Goal: Task Accomplishment & Management: Use online tool/utility

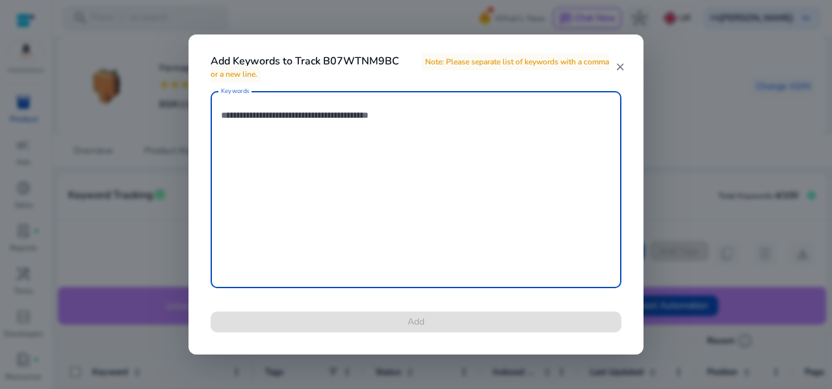
scroll to position [5, 0]
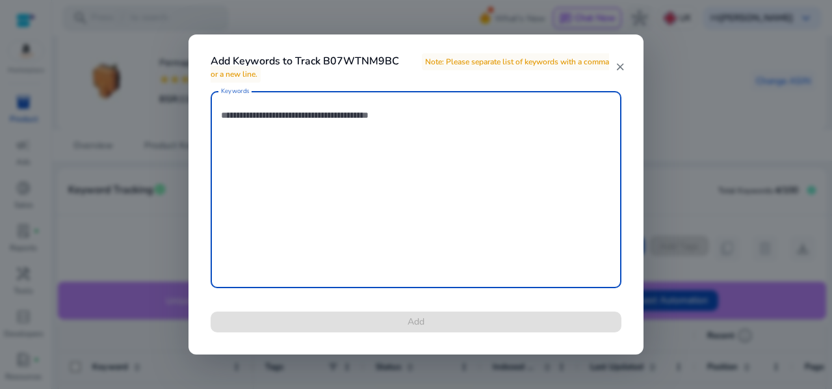
click at [458, 137] on textarea "Keywords" at bounding box center [416, 190] width 390 height 184
paste textarea "**********"
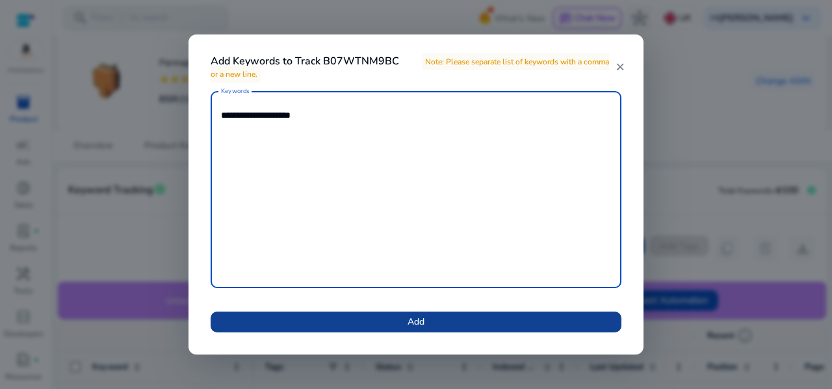
type textarea "**********"
click at [408, 315] on span "Add" at bounding box center [416, 322] width 17 height 14
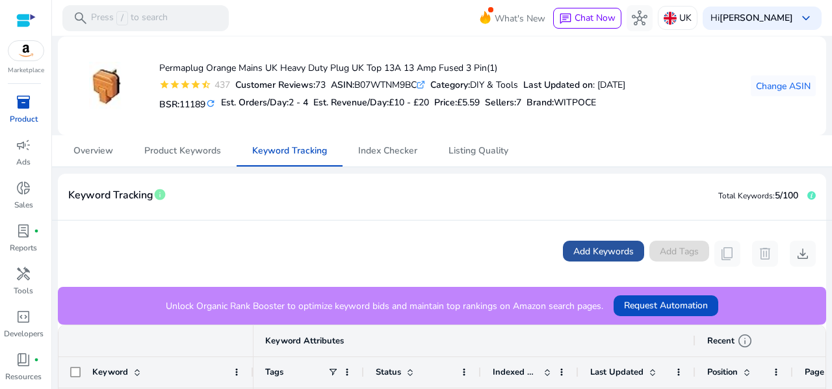
click at [584, 252] on span "Add Keywords" at bounding box center [603, 251] width 60 height 14
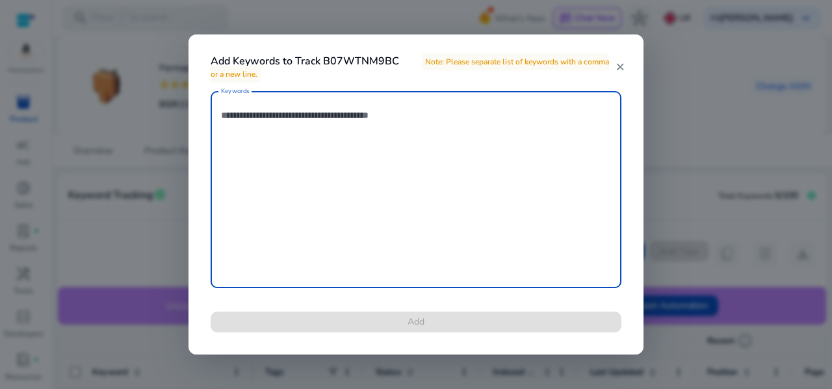
click at [364, 142] on textarea "Keywords" at bounding box center [416, 190] width 390 height 184
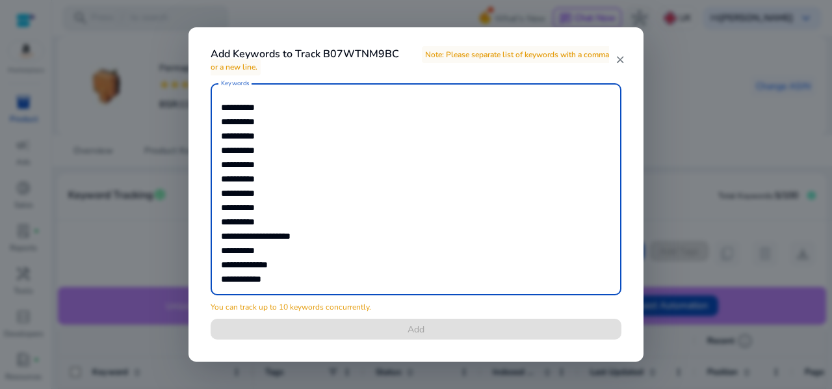
scroll to position [10, 0]
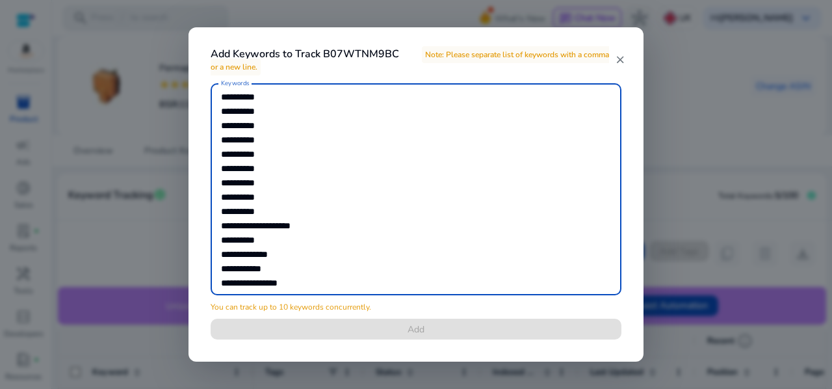
drag, startPoint x: 278, startPoint y: 240, endPoint x: 193, endPoint y: 233, distance: 84.8
click at [193, 233] on div "**********" at bounding box center [416, 194] width 455 height 335
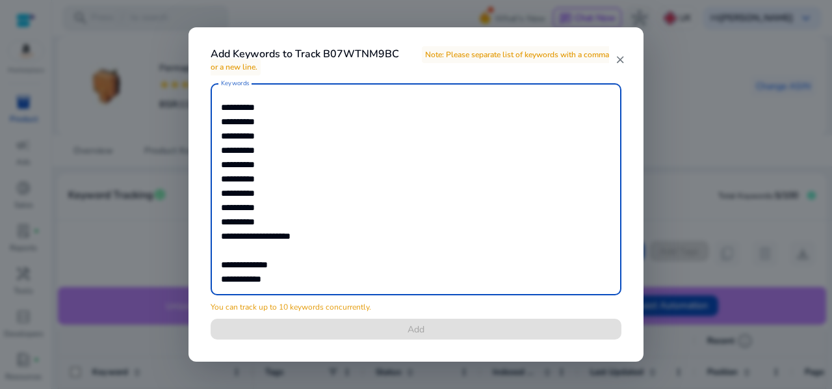
drag, startPoint x: 278, startPoint y: 209, endPoint x: 205, endPoint y: 90, distance: 140.0
click at [205, 90] on div "**********" at bounding box center [416, 219] width 442 height 272
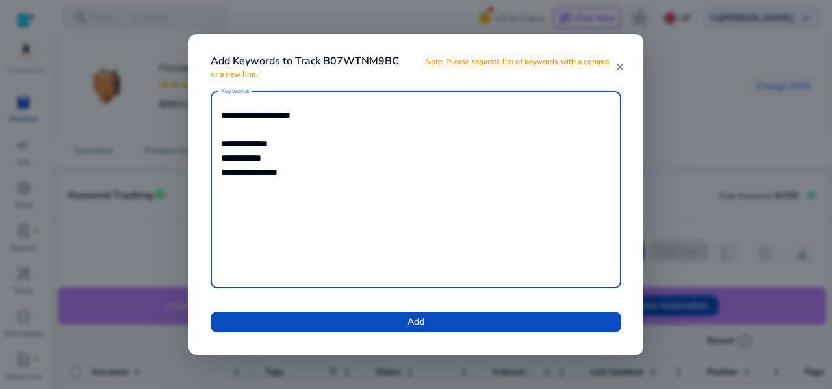
click at [222, 129] on textarea "**********" at bounding box center [416, 190] width 390 height 184
click at [224, 103] on textarea "**********" at bounding box center [416, 190] width 390 height 184
click at [313, 159] on textarea "**********" at bounding box center [416, 190] width 390 height 184
click at [246, 194] on textarea "**********" at bounding box center [416, 190] width 390 height 184
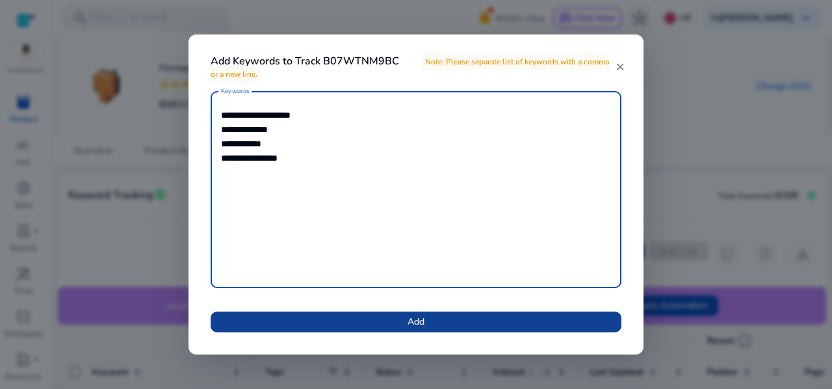
type textarea "**********"
click at [402, 320] on span at bounding box center [416, 321] width 411 height 31
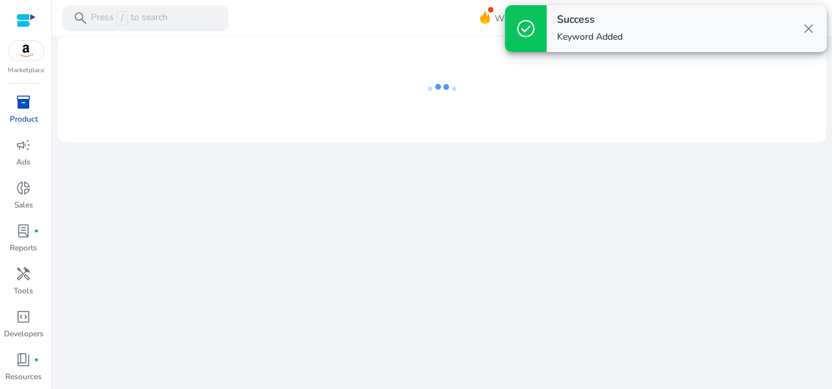
click at [815, 27] on span "close" at bounding box center [809, 29] width 16 height 16
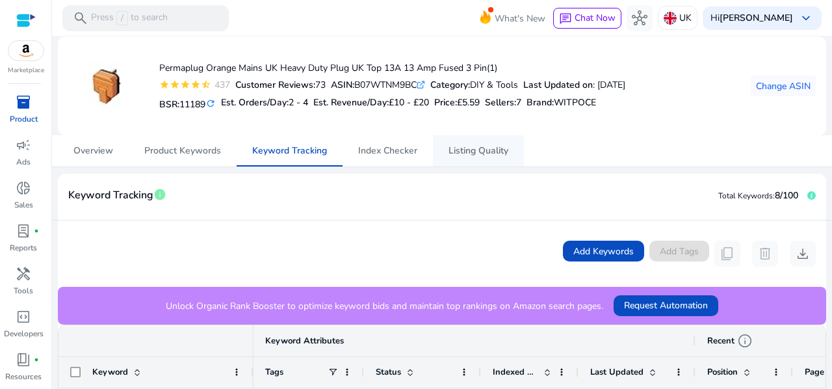
click at [495, 146] on span "Listing Quality" at bounding box center [479, 150] width 60 height 9
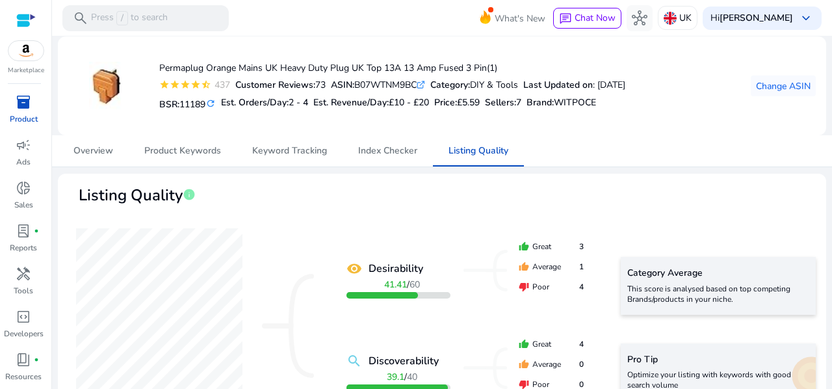
drag, startPoint x: 361, startPoint y: 84, endPoint x: 422, endPoint y: 86, distance: 61.1
click at [422, 86] on div "ASIN: B07WTNM9BC .st0{fill:#2c8af8}" at bounding box center [378, 85] width 94 height 14
copy div "B07WTNM9BC"
click at [488, 139] on span "Listing Quality" at bounding box center [479, 150] width 60 height 31
click at [314, 151] on span "Keyword Tracking" at bounding box center [289, 150] width 75 height 9
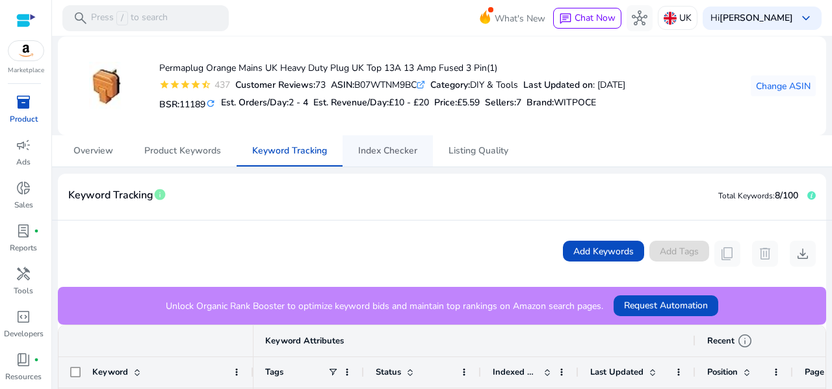
click at [408, 150] on span "Index Checker" at bounding box center [387, 150] width 59 height 9
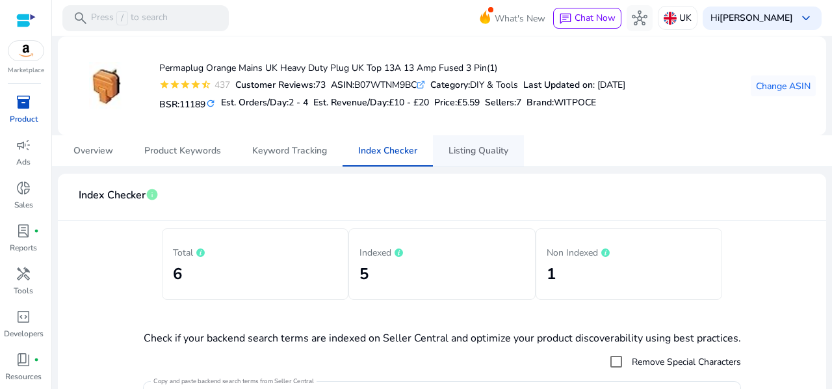
click at [484, 155] on span "Listing Quality" at bounding box center [479, 150] width 60 height 9
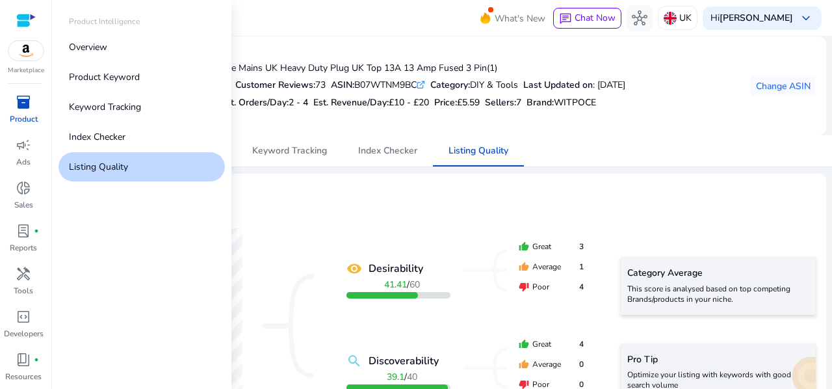
click at [29, 110] on span "inventory_2" at bounding box center [24, 102] width 16 height 16
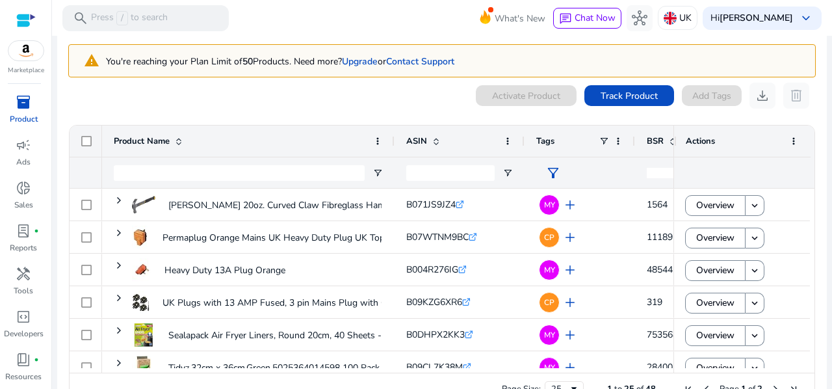
scroll to position [69, 0]
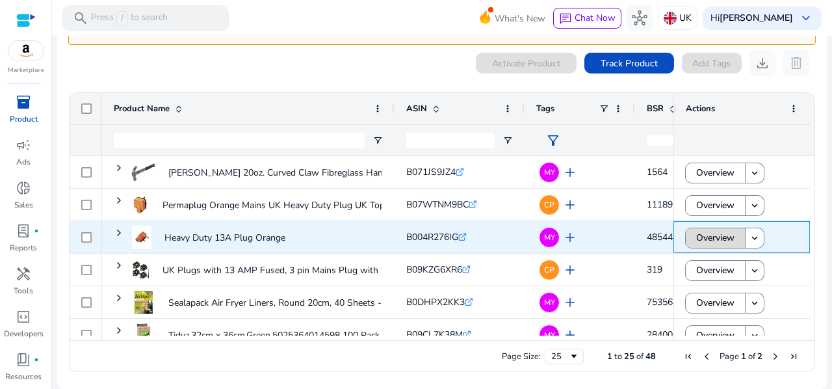
click at [704, 231] on span "Overview" at bounding box center [715, 237] width 38 height 27
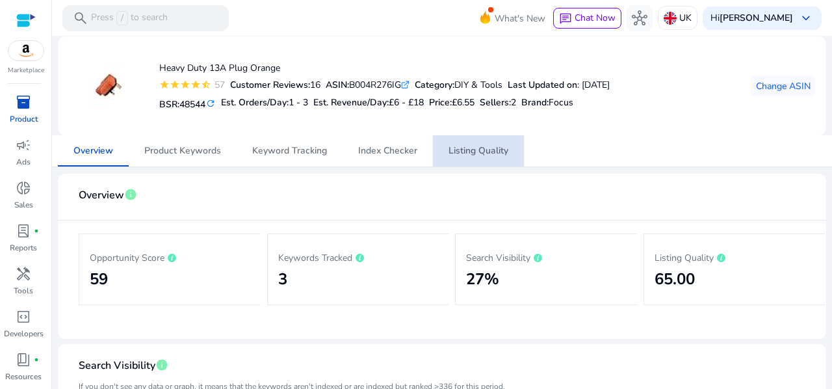
click at [469, 154] on span "Listing Quality" at bounding box center [479, 150] width 60 height 9
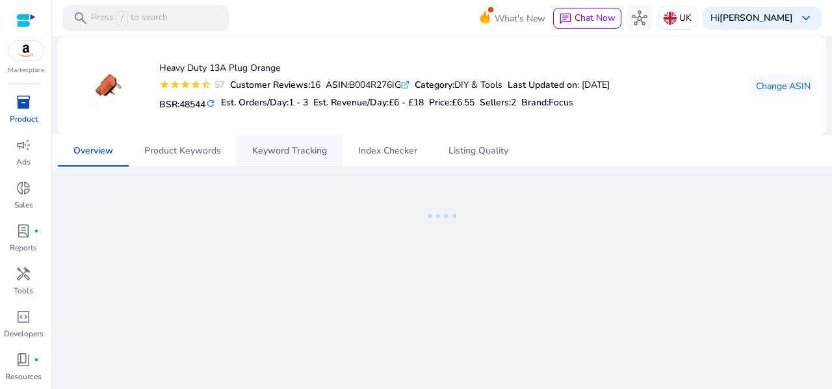
click at [284, 140] on span "Keyword Tracking" at bounding box center [289, 150] width 75 height 31
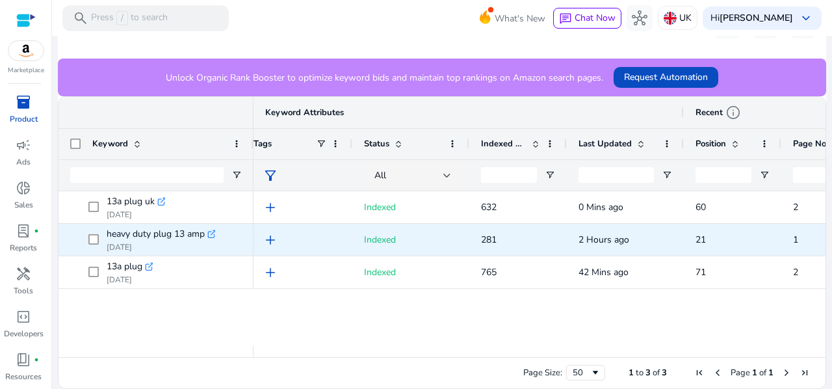
scroll to position [0, 25]
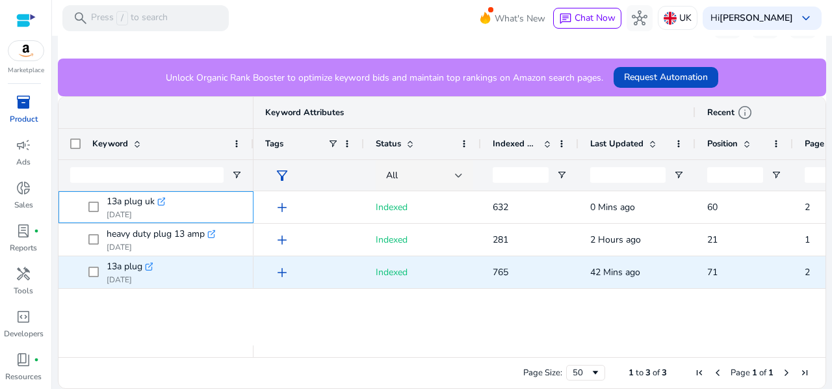
drag, startPoint x: 102, startPoint y: 200, endPoint x: 177, endPoint y: 259, distance: 95.3
click at [177, 259] on div "heavy duty plug 13 amp .st0{fill:#2c8af8} Aug 06, 2025 13a plug .st0{fill:#2c8a…" at bounding box center [156, 240] width 195 height 98
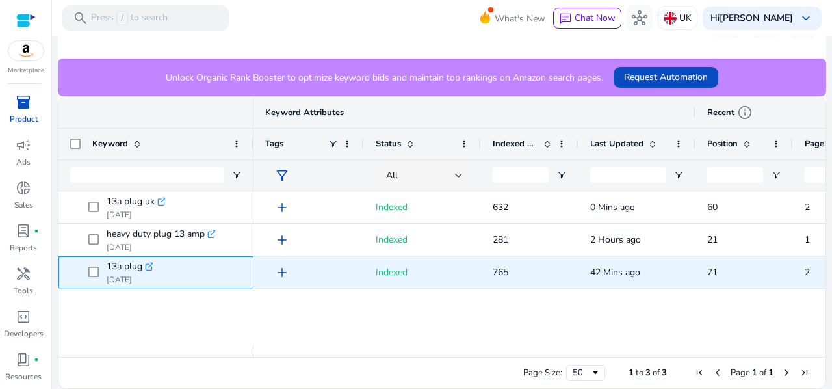
click at [199, 283] on span "13a plug .st0{fill:#2c8af8} Aug 06, 2025" at bounding box center [164, 272] width 153 height 27
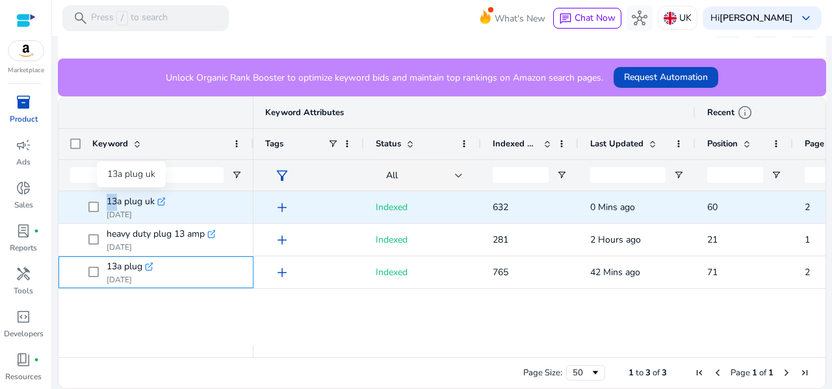
drag, startPoint x: 210, startPoint y: 273, endPoint x: 113, endPoint y: 197, distance: 123.2
click at [113, 197] on div "heavy duty plug 13 amp .st0{fill:#2c8af8} Aug 06, 2025 13a plug .st0{fill:#2c8a…" at bounding box center [156, 240] width 195 height 98
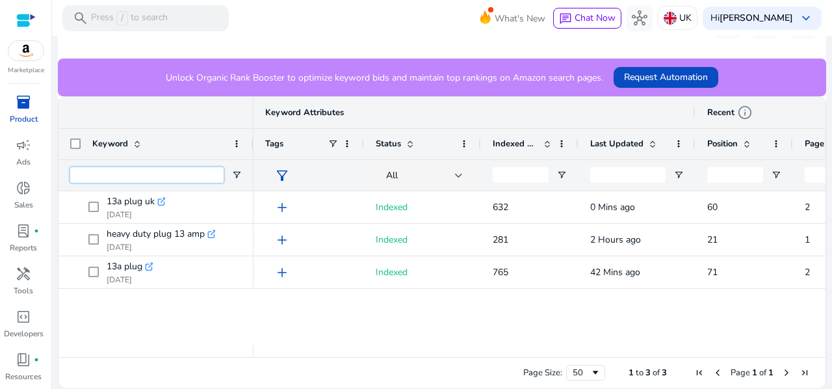
click at [135, 176] on input "Keyword Filter Input" at bounding box center [146, 175] width 153 height 16
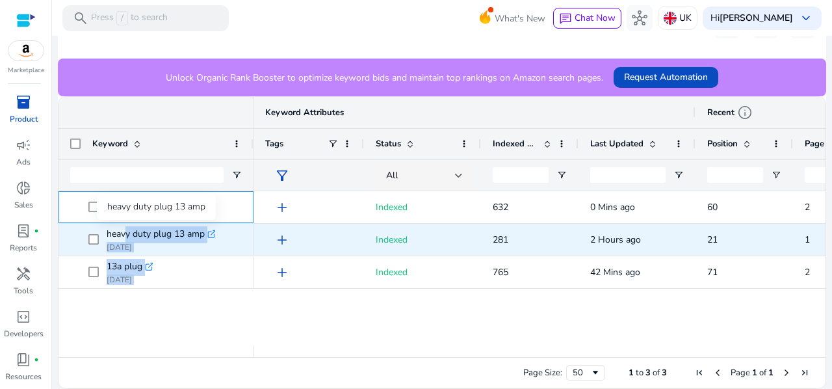
drag, startPoint x: 113, startPoint y: 191, endPoint x: 119, endPoint y: 235, distance: 44.6
click at [119, 235] on div "heavy duty plug 13 amp .st0{fill:#2c8af8} Aug 06, 2025 13a plug .st0{fill:#2c8a…" at bounding box center [156, 240] width 195 height 98
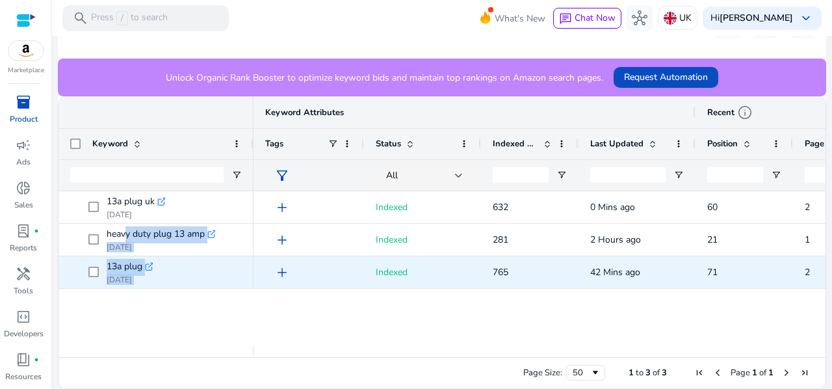
drag, startPoint x: 90, startPoint y: 185, endPoint x: 83, endPoint y: 257, distance: 72.5
click at [83, 257] on div "Keyword Keyword Attributes Recent info Aug 14, 2025 Tags All" at bounding box center [442, 227] width 767 height 260
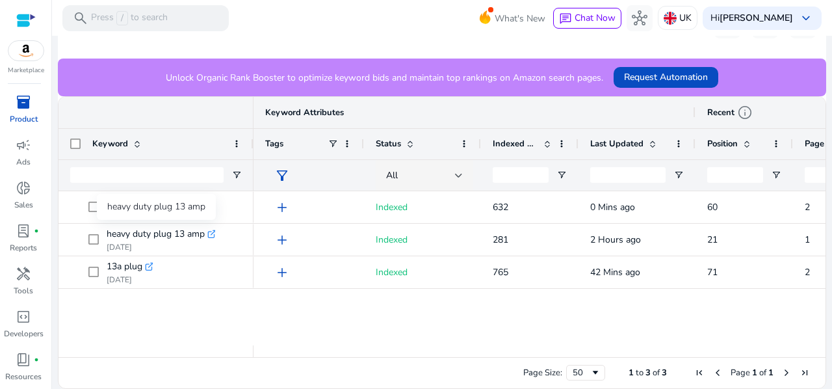
click at [151, 209] on div "heavy duty plug 13 amp" at bounding box center [156, 207] width 119 height 26
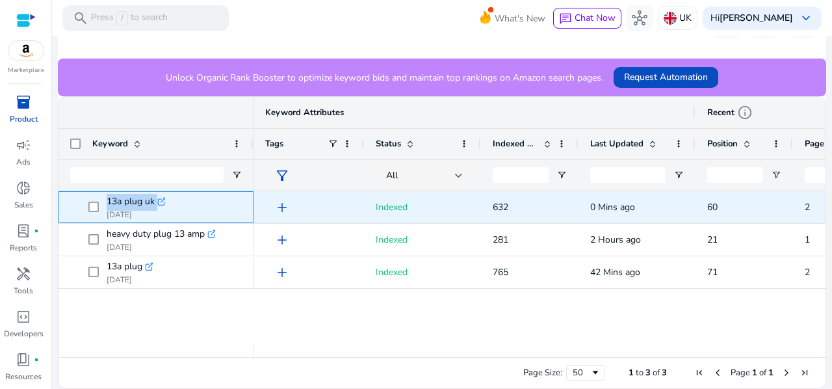
drag, startPoint x: 105, startPoint y: 200, endPoint x: 157, endPoint y: 203, distance: 51.4
click at [157, 203] on span "13a plug uk .st0{fill:#2c8af8} Aug 06, 2025" at bounding box center [164, 207] width 153 height 27
copy span "13a plug uk .st0{fill:#2c8af8}"
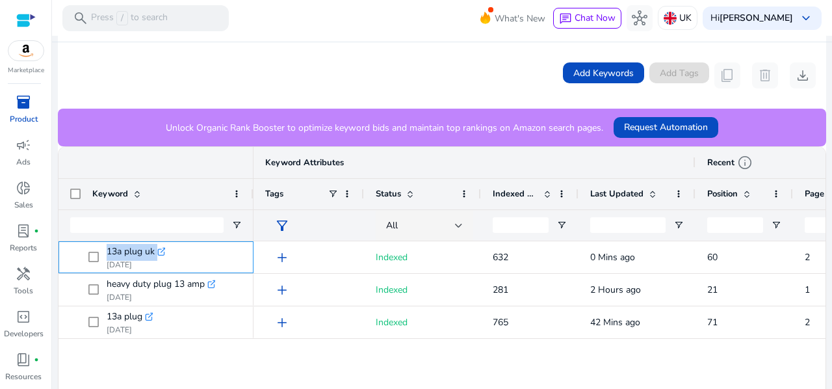
scroll to position [0, 0]
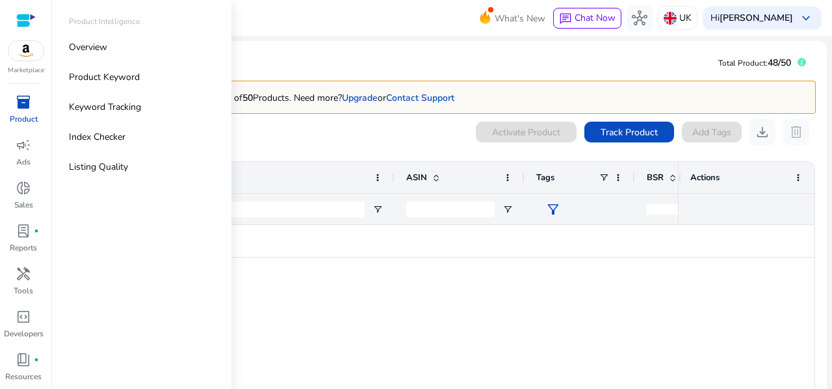
click at [25, 110] on span "inventory_2" at bounding box center [24, 102] width 16 height 16
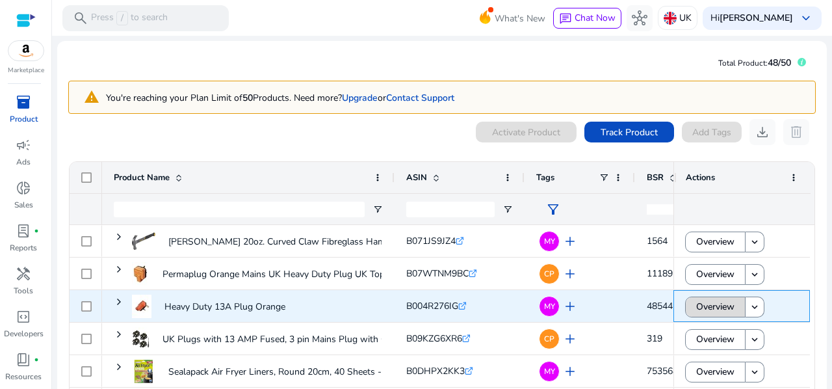
click at [697, 311] on span "Overview" at bounding box center [715, 306] width 38 height 27
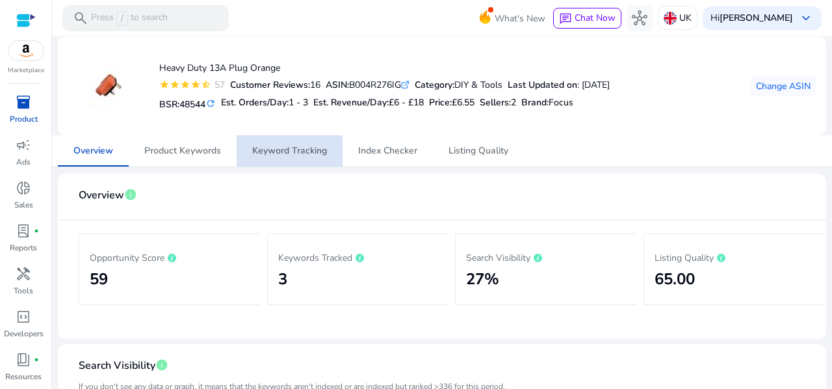
click at [261, 151] on span "Keyword Tracking" at bounding box center [289, 150] width 75 height 9
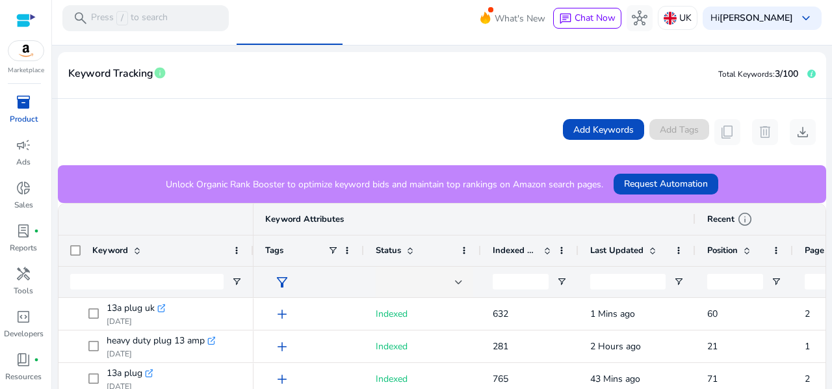
scroll to position [126, 0]
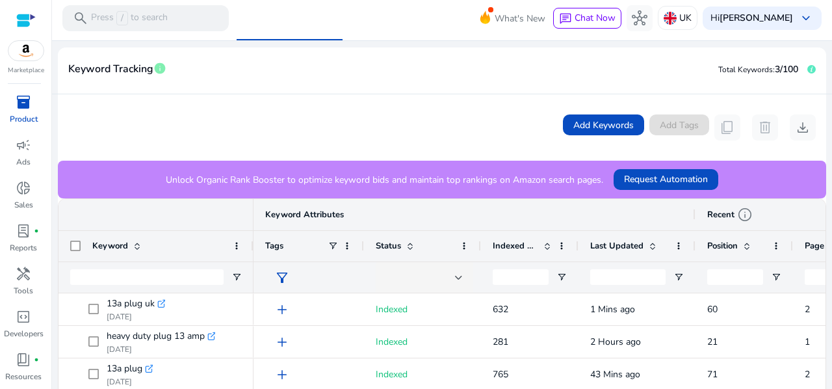
click at [305, 226] on div "Keyword Attributes" at bounding box center [475, 214] width 442 height 31
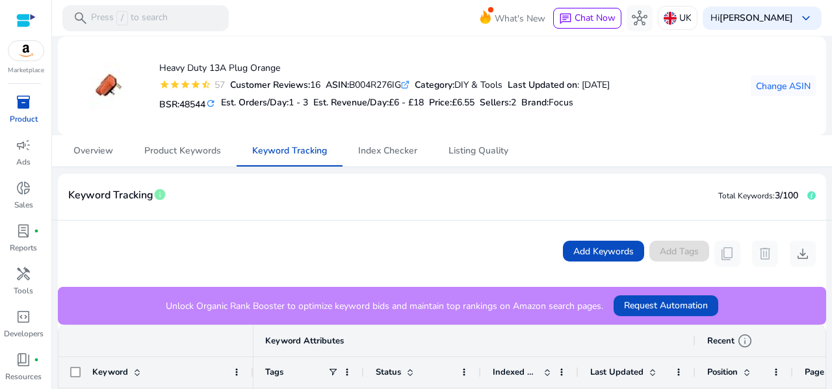
scroll to position [0, 0]
drag, startPoint x: 407, startPoint y: 86, endPoint x: 357, endPoint y: 81, distance: 50.4
click at [357, 81] on div "ASIN: B004R276IG .st0{fill:#2c8af8}" at bounding box center [368, 85] width 84 height 14
copy div "B004R276IG"
